Goal: Check status: Check status

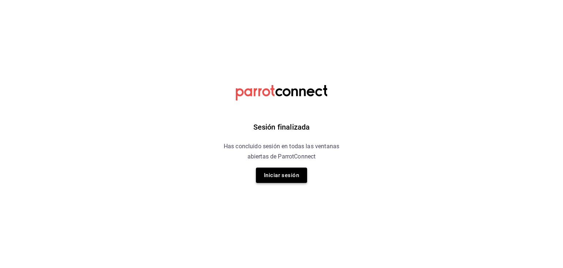
click at [290, 175] on button "Iniciar sesión" at bounding box center [281, 175] width 51 height 15
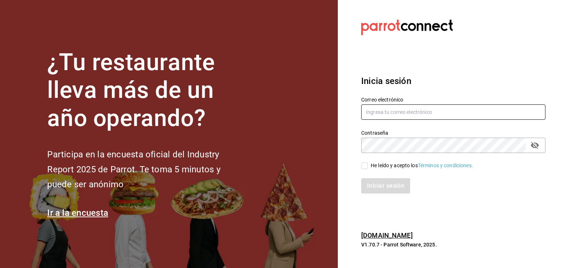
click at [411, 112] on input "text" at bounding box center [453, 112] width 184 height 15
type input "cmdelgiovane@yahoo.com.mx"
click at [365, 167] on input "He leído y acepto los Términos y condiciones." at bounding box center [364, 166] width 7 height 7
checkbox input "true"
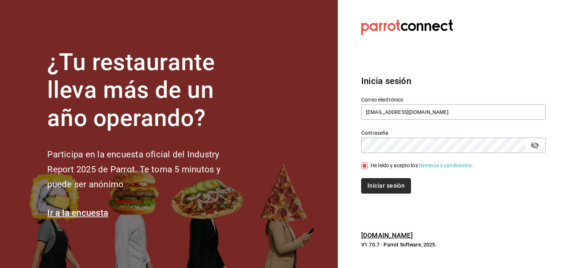
click at [382, 183] on button "Iniciar sesión" at bounding box center [386, 185] width 50 height 15
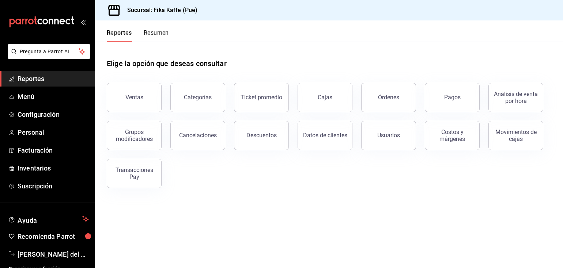
click at [148, 29] on button "Resumen" at bounding box center [156, 35] width 25 height 12
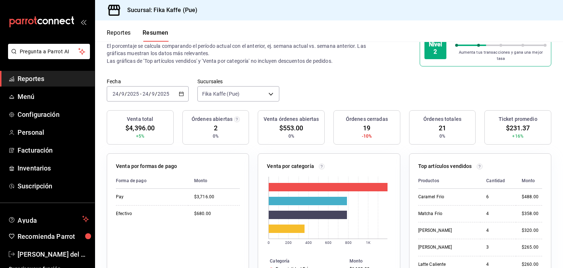
scroll to position [37, 0]
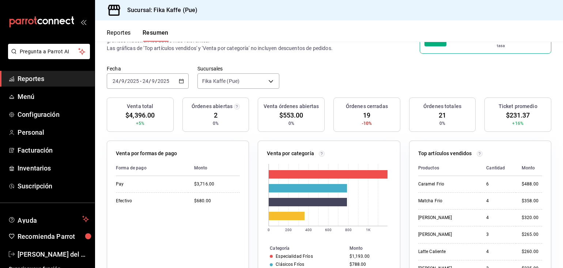
click at [331, 72] on div "Fecha [DATE] [DATE] - [DATE] [DATE] Sucursales Fika Kaffe (Pue) [object Object]" at bounding box center [329, 81] width 468 height 32
click at [179, 79] on icon "button" at bounding box center [181, 81] width 5 height 5
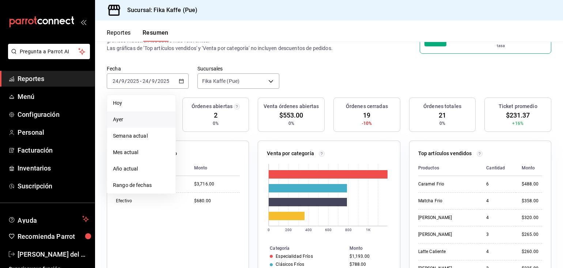
click at [143, 120] on li "Ayer" at bounding box center [141, 120] width 68 height 16
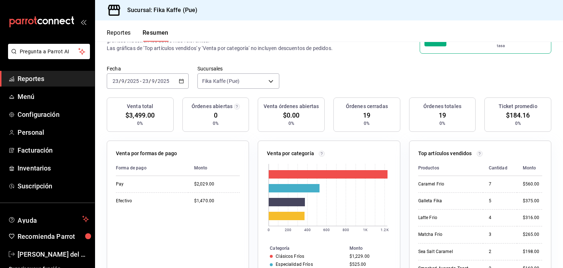
click at [181, 79] on icon "button" at bounding box center [181, 81] width 5 height 5
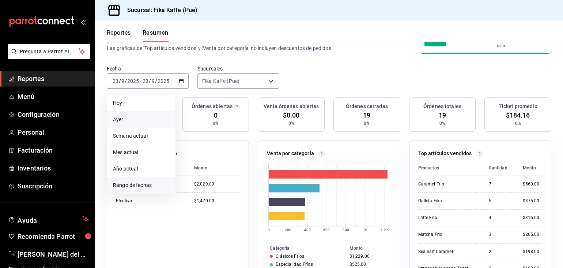
click at [153, 183] on span "Rango de fechas" at bounding box center [141, 186] width 57 height 8
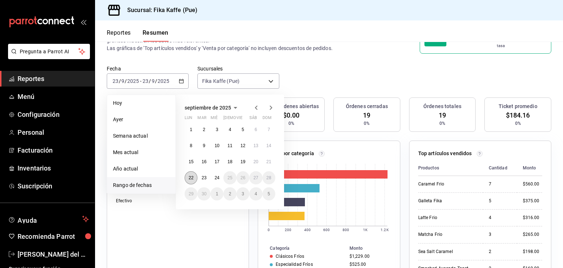
click at [190, 176] on abbr "22" at bounding box center [191, 178] width 5 height 5
click at [189, 176] on abbr "22" at bounding box center [191, 178] width 5 height 5
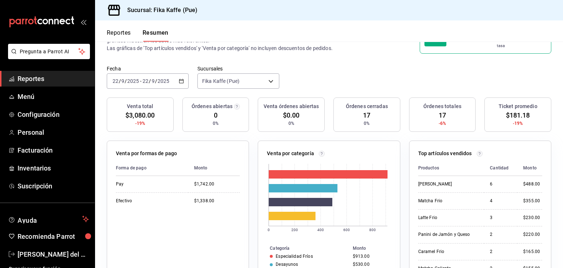
click at [150, 35] on button "Resumen" at bounding box center [156, 35] width 26 height 12
click at [179, 79] on \(Stroke\) "button" at bounding box center [181, 81] width 4 height 4
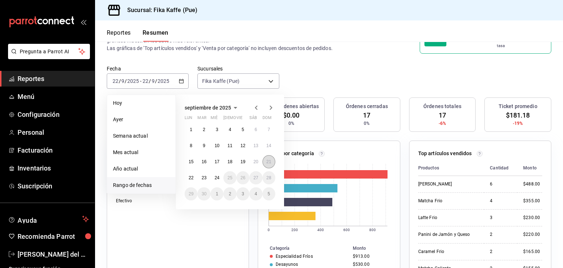
click at [266, 161] on button "21" at bounding box center [269, 161] width 13 height 13
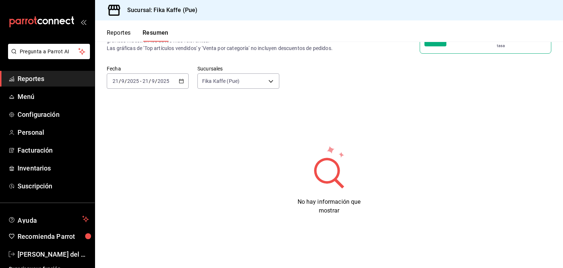
click at [179, 79] on \(Stroke\) "button" at bounding box center [181, 81] width 4 height 4
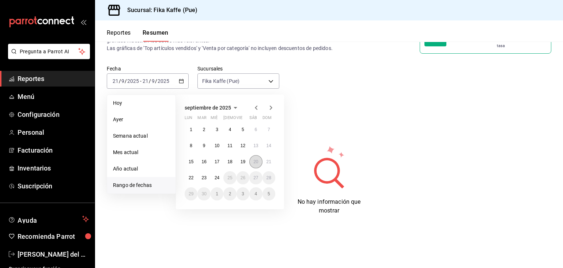
click at [260, 162] on button "20" at bounding box center [255, 161] width 13 height 13
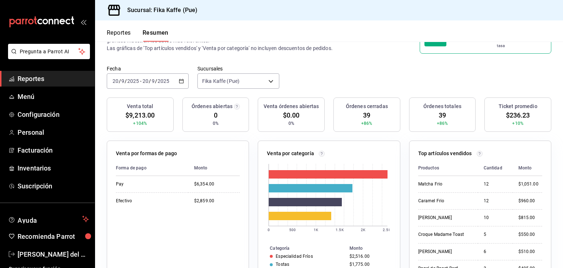
click at [180, 80] on \(Stroke\) "button" at bounding box center [182, 80] width 4 height 0
click at [391, 72] on div "Fecha [DATE] [DATE] - [DATE] [DATE] Sucursales Fika Kaffe (Pue) [object Object]" at bounding box center [329, 81] width 468 height 32
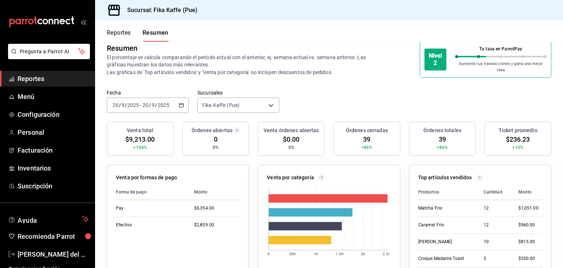
scroll to position [0, 0]
